Goal: Task Accomplishment & Management: Manage account settings

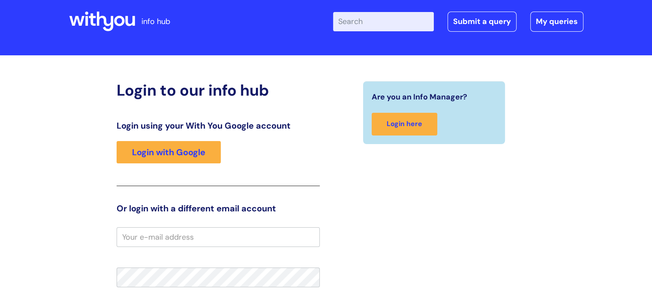
scroll to position [61, 0]
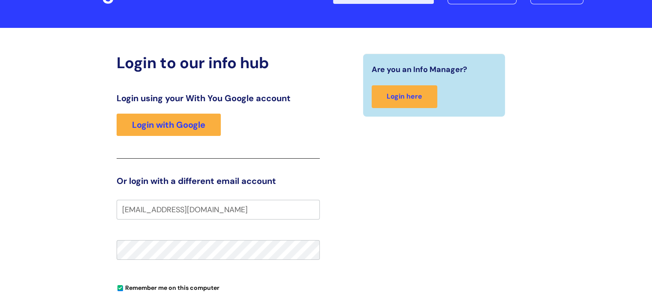
type input "Akeem.thames@wearewithyou.org.uk"
click at [385, 223] on div "Are you an Info Manager? Login here" at bounding box center [434, 227] width 216 height 346
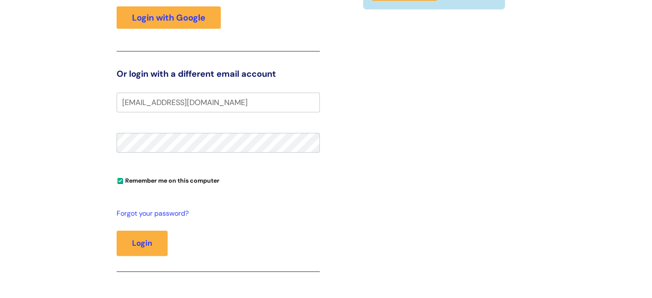
scroll to position [186, 0]
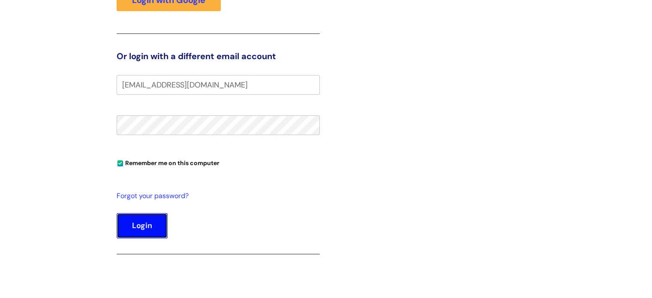
click at [138, 225] on button "Login" at bounding box center [142, 225] width 51 height 25
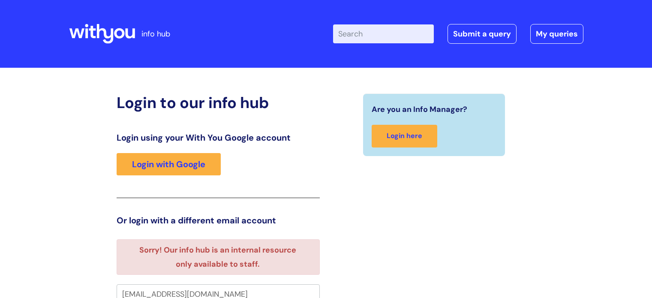
scroll to position [5, 0]
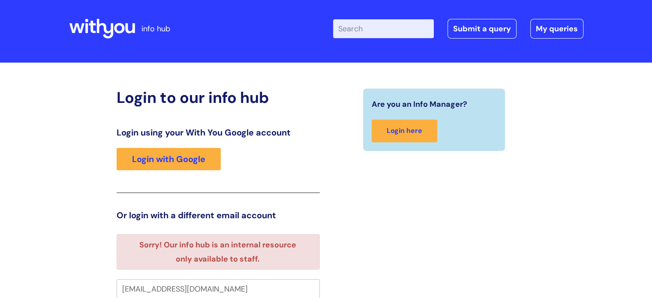
click at [372, 252] on div "Are you an Info Manager? Login here" at bounding box center [434, 283] width 216 height 391
